Goal: Task Accomplishment & Management: Use online tool/utility

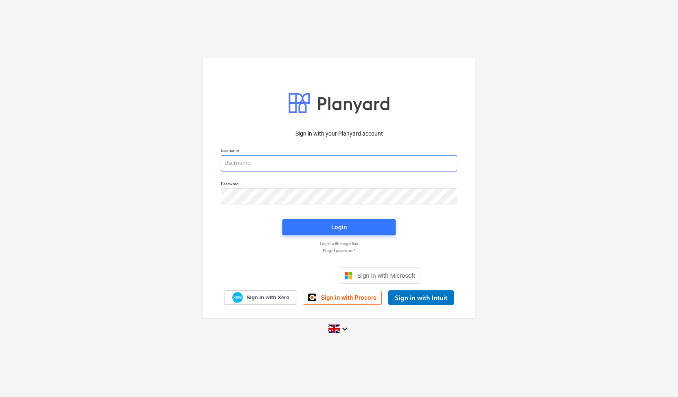
click at [266, 161] on input "email" at bounding box center [339, 163] width 236 height 16
type input "[EMAIL_ADDRESS][DOMAIN_NAME]"
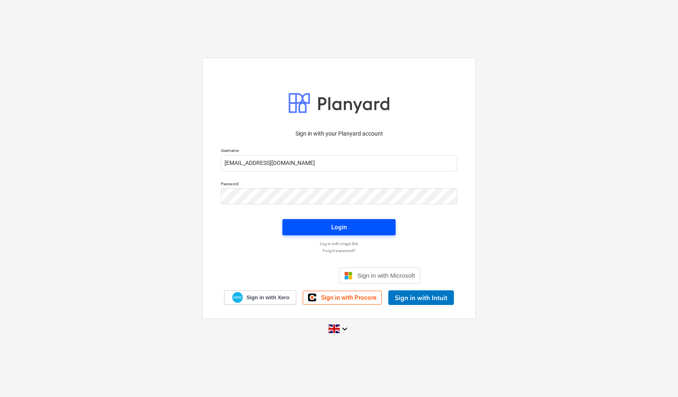
click at [357, 229] on span "Login" at bounding box center [339, 227] width 94 height 11
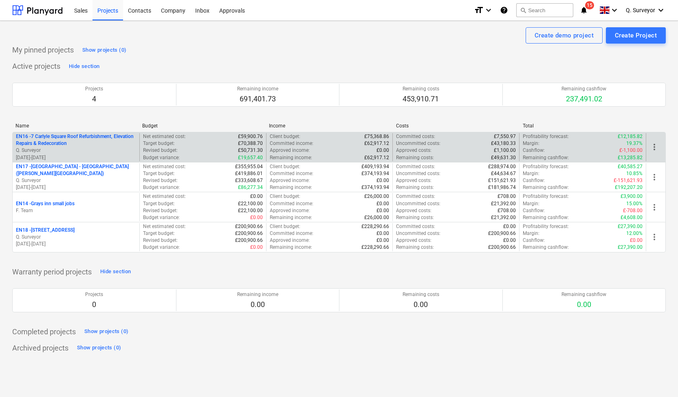
click at [55, 150] on p "Q. Surveyor" at bounding box center [76, 150] width 120 height 7
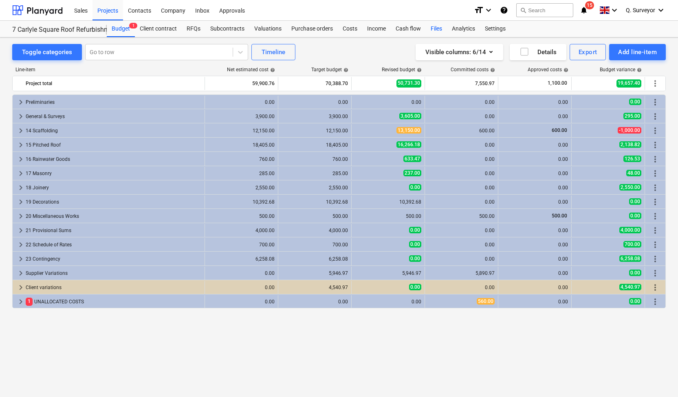
click at [431, 29] on div "Files" at bounding box center [436, 29] width 21 height 16
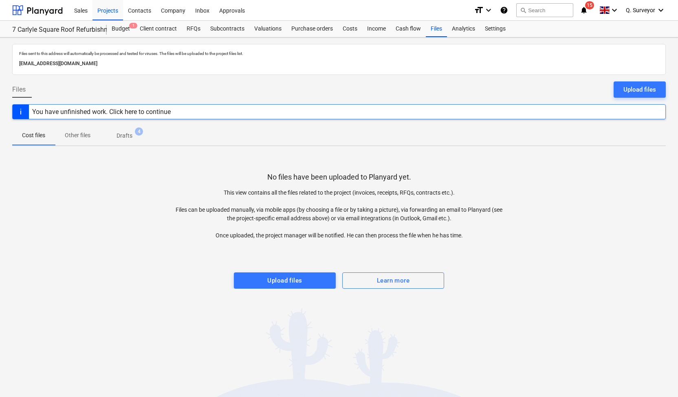
drag, startPoint x: 168, startPoint y: 63, endPoint x: 7, endPoint y: 68, distance: 160.7
click at [7, 68] on div "Files sent to this address will automatically be processed and tested for virus…" at bounding box center [339, 218] width 678 height 360
copy p "[EMAIL_ADDRESS][DOMAIN_NAME]"
